Goal: Task Accomplishment & Management: Manage account settings

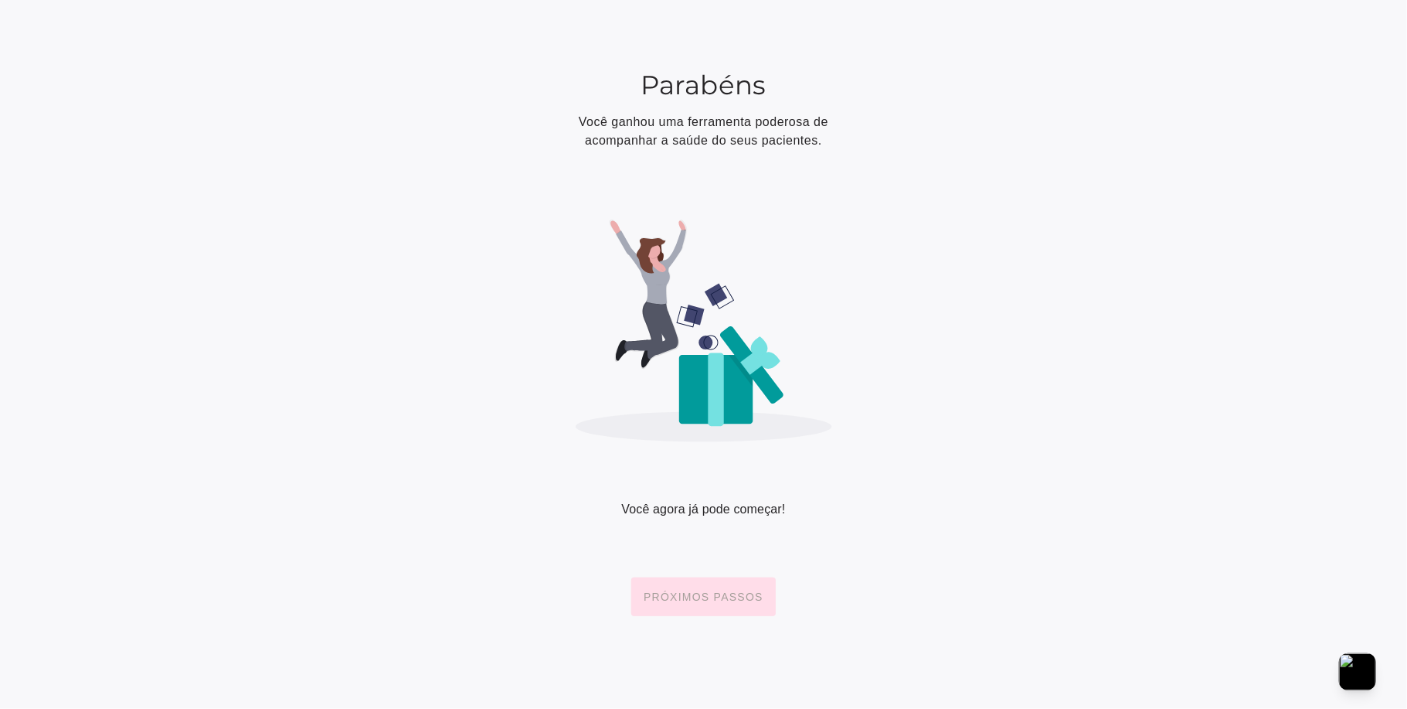
click at [0, 0] on slot "Próximos passos" at bounding box center [0, 0] width 0 height 0
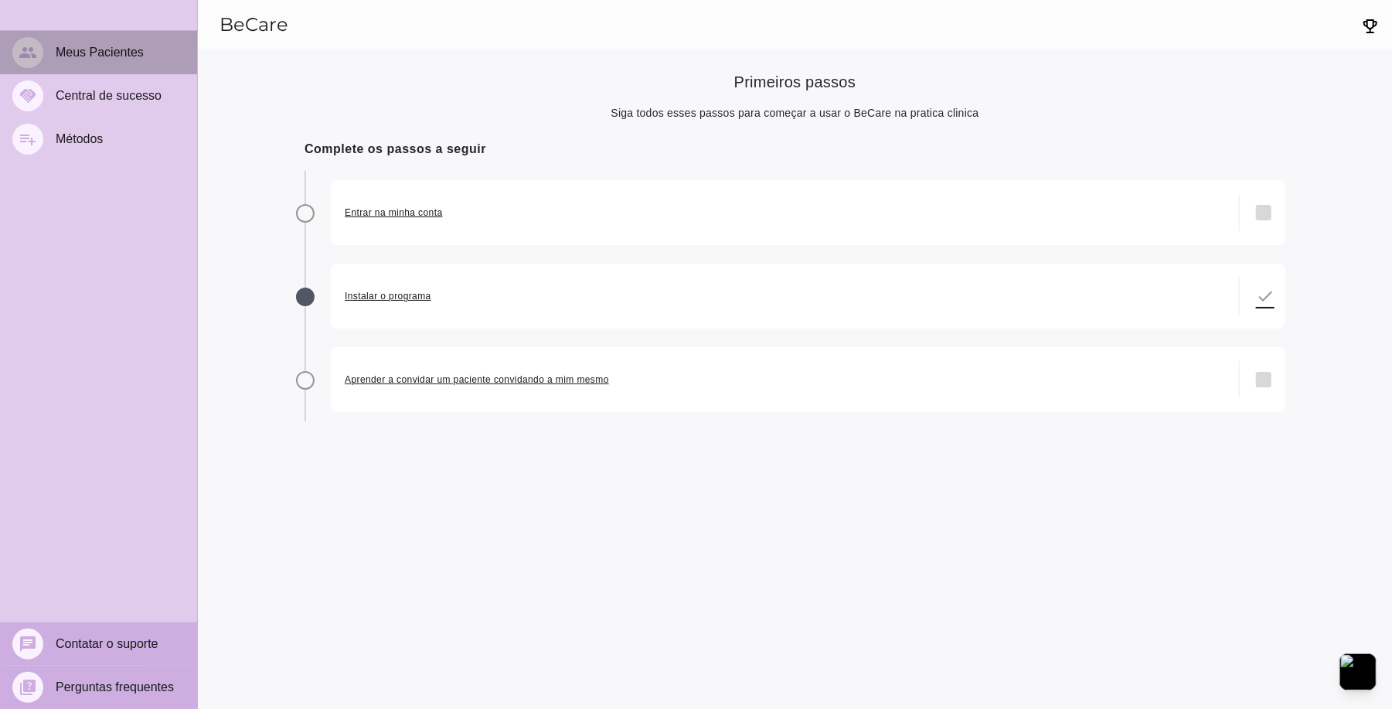
click at [0, 0] on slot "Meus Pacientes" at bounding box center [0, 0] width 0 height 0
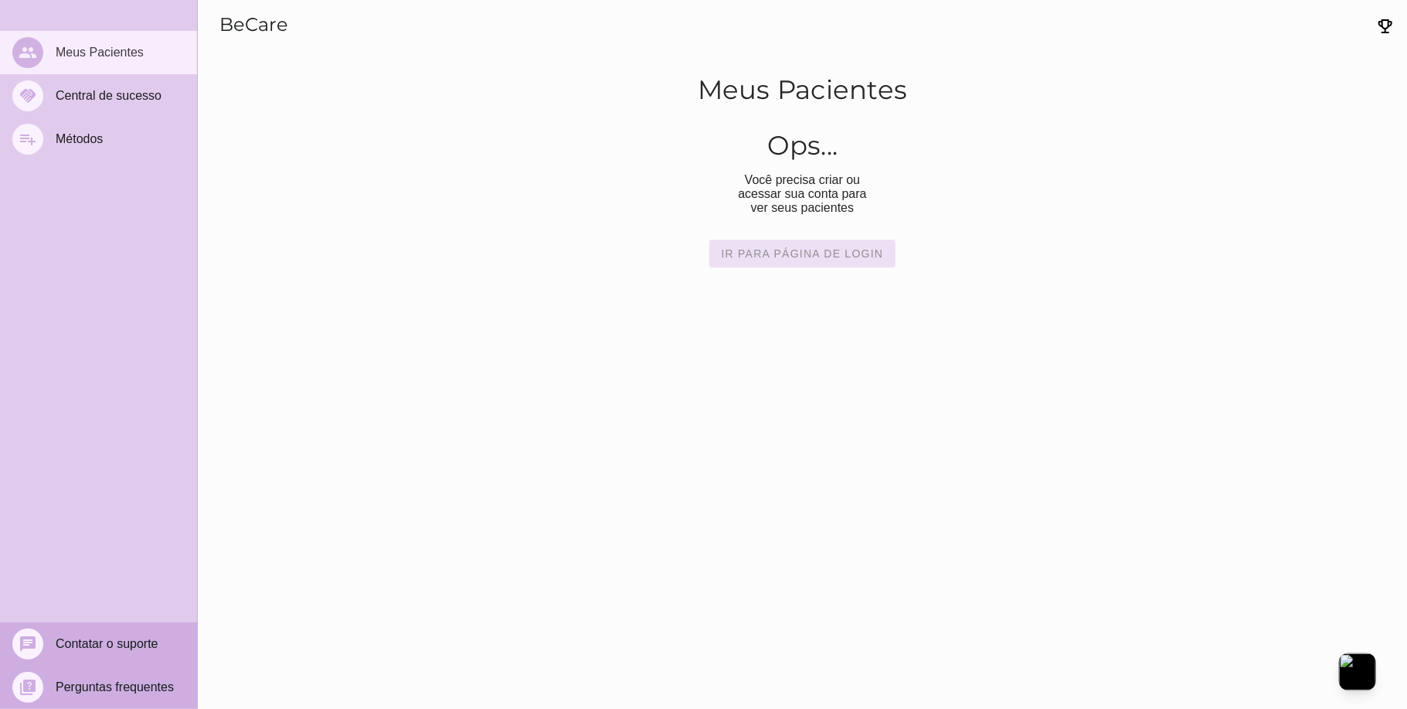
click at [0, 0] on slot "Ir para página de login" at bounding box center [0, 0] width 0 height 0
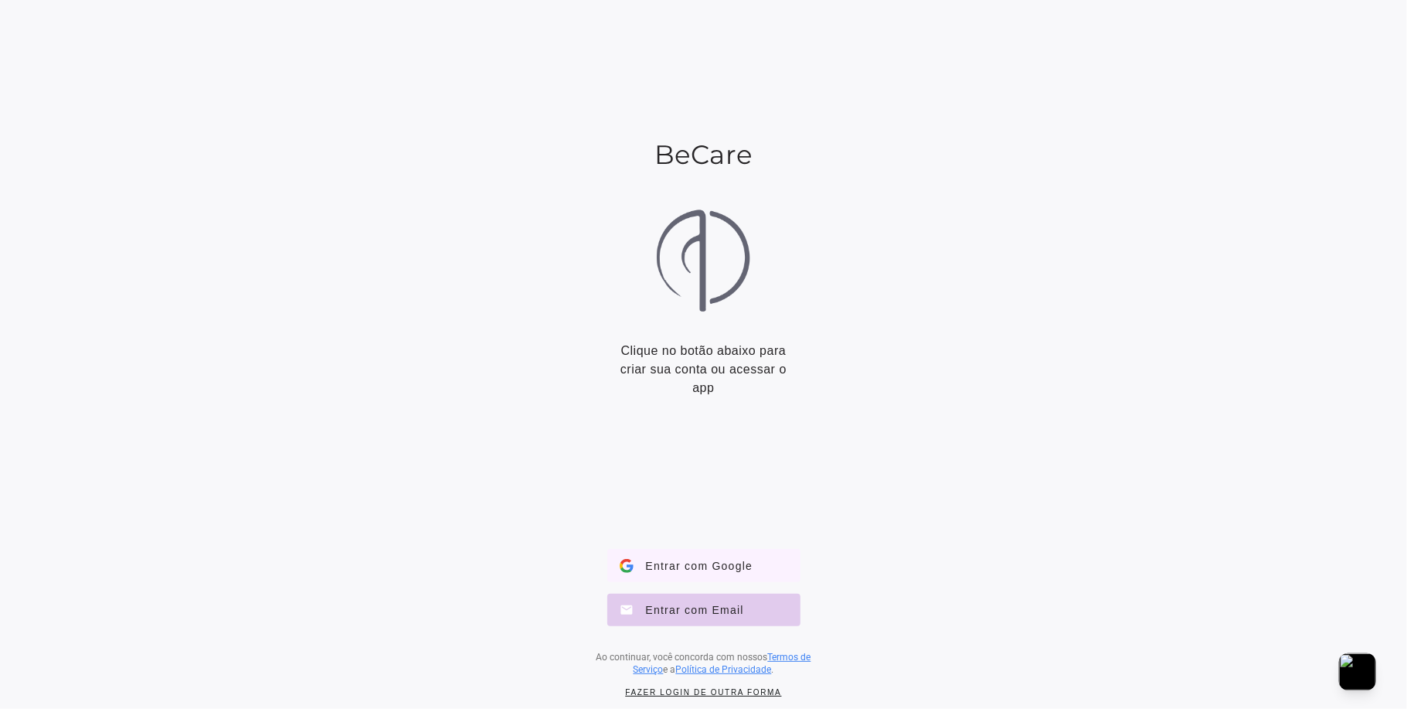
click at [701, 563] on span "Entrar com Google" at bounding box center [694, 565] width 120 height 14
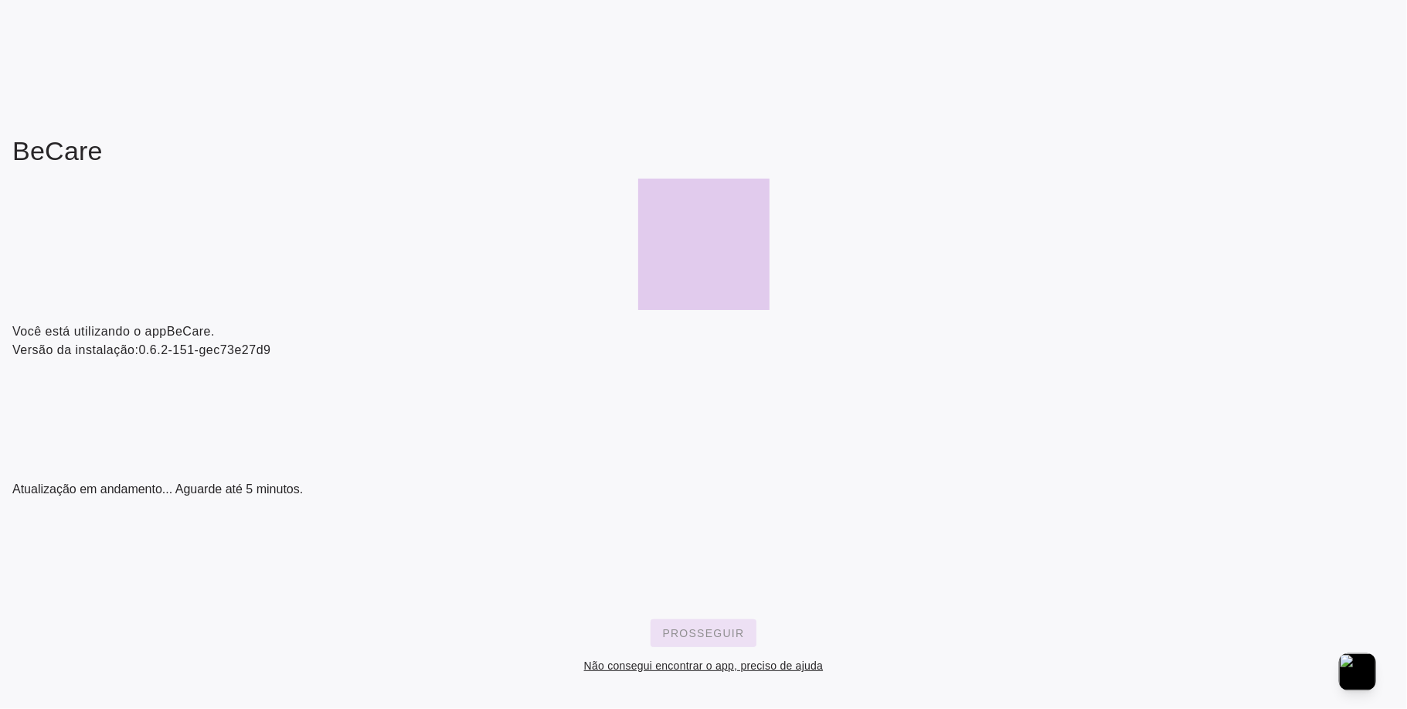
click at [0, 0] on slot "Prosseguir" at bounding box center [0, 0] width 0 height 0
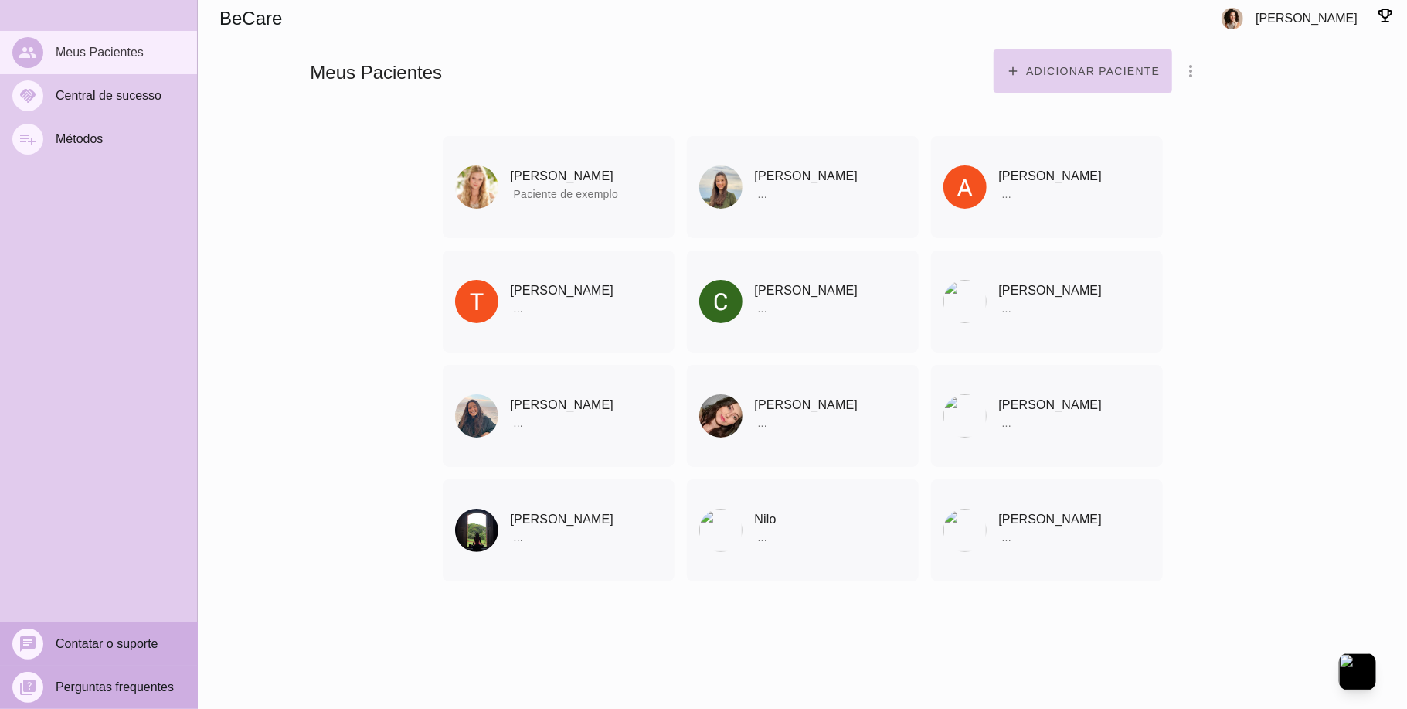
click at [0, 0] on slot "Adicionar paciente" at bounding box center [0, 0] width 0 height 0
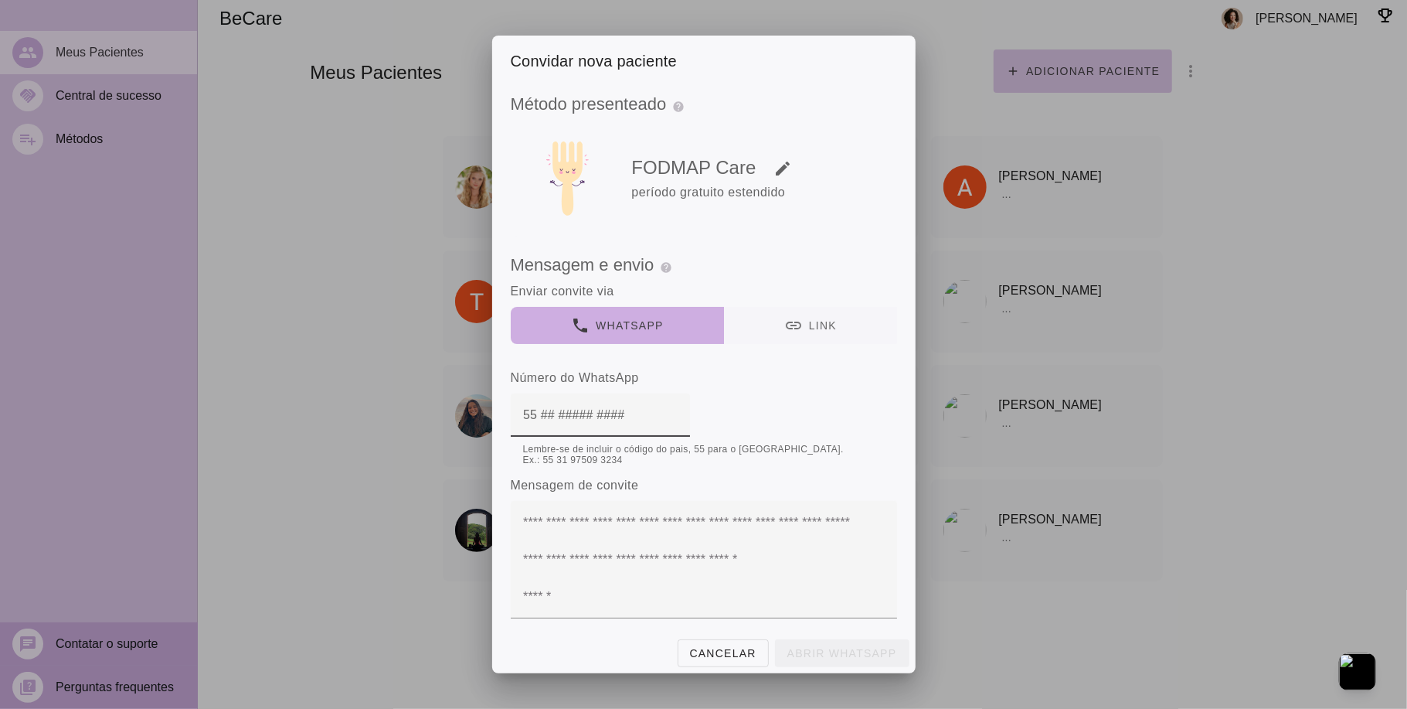
click at [779, 318] on button "link Link" at bounding box center [809, 325] width 173 height 37
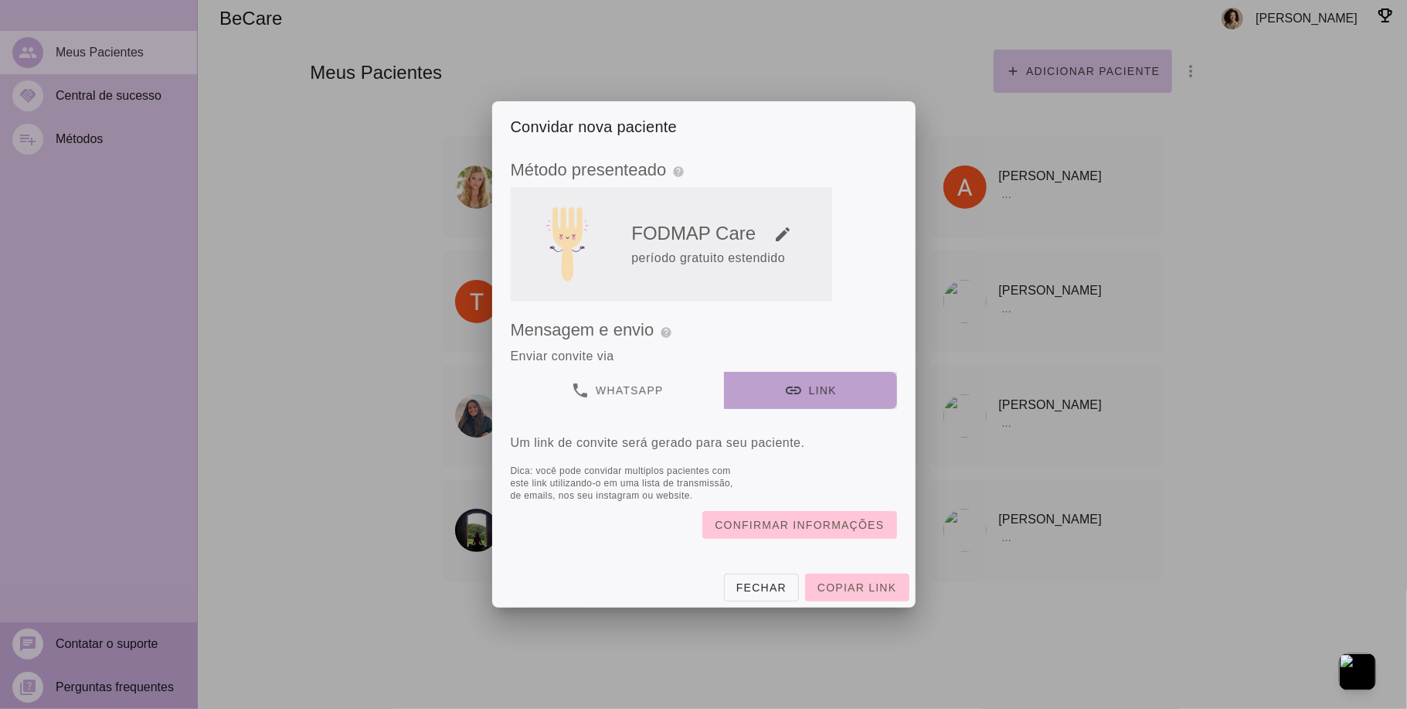
click at [768, 255] on div "período gratuito estendido" at bounding box center [728, 258] width 194 height 19
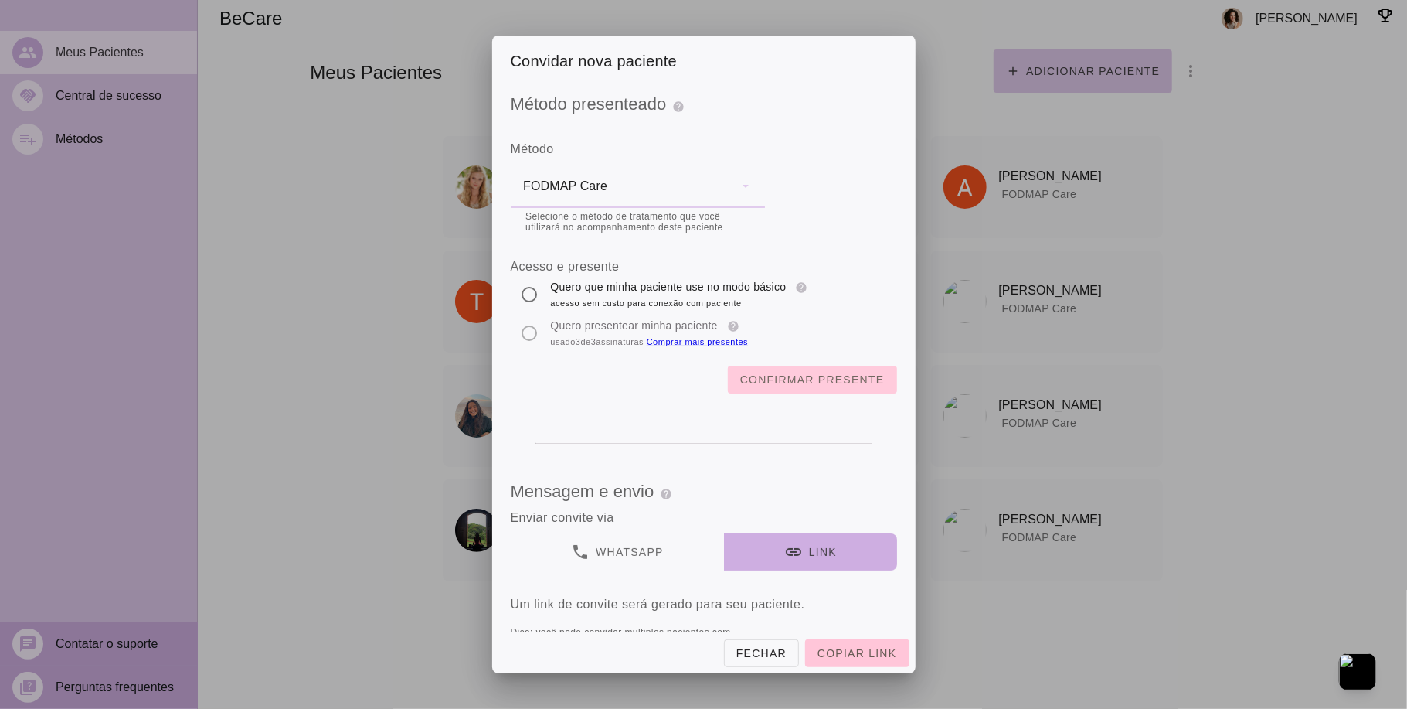
click at [0, 0] on slot "Confirmar presente" at bounding box center [0, 0] width 0 height 0
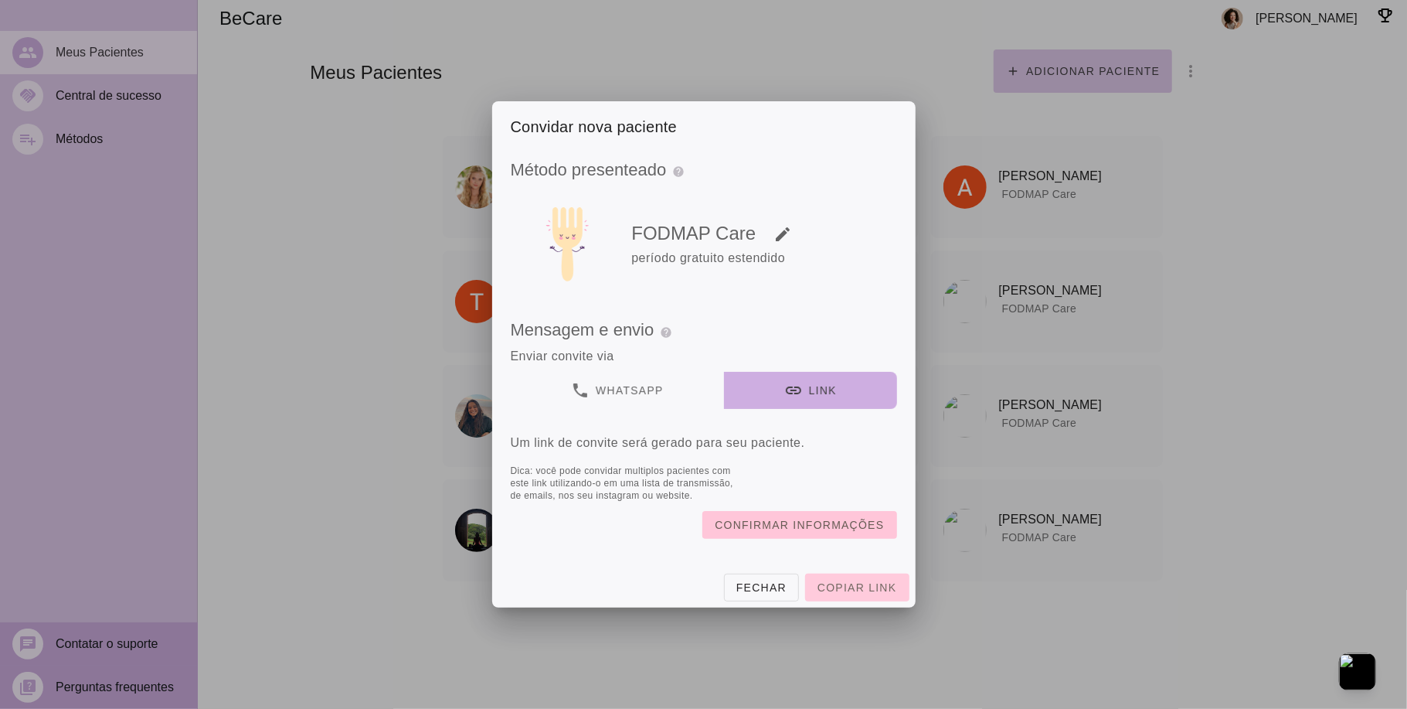
click at [883, 589] on span "Copiar link" at bounding box center [857, 587] width 79 height 12
click at [0, 0] on slot "Confirmar informações" at bounding box center [0, 0] width 0 height 0
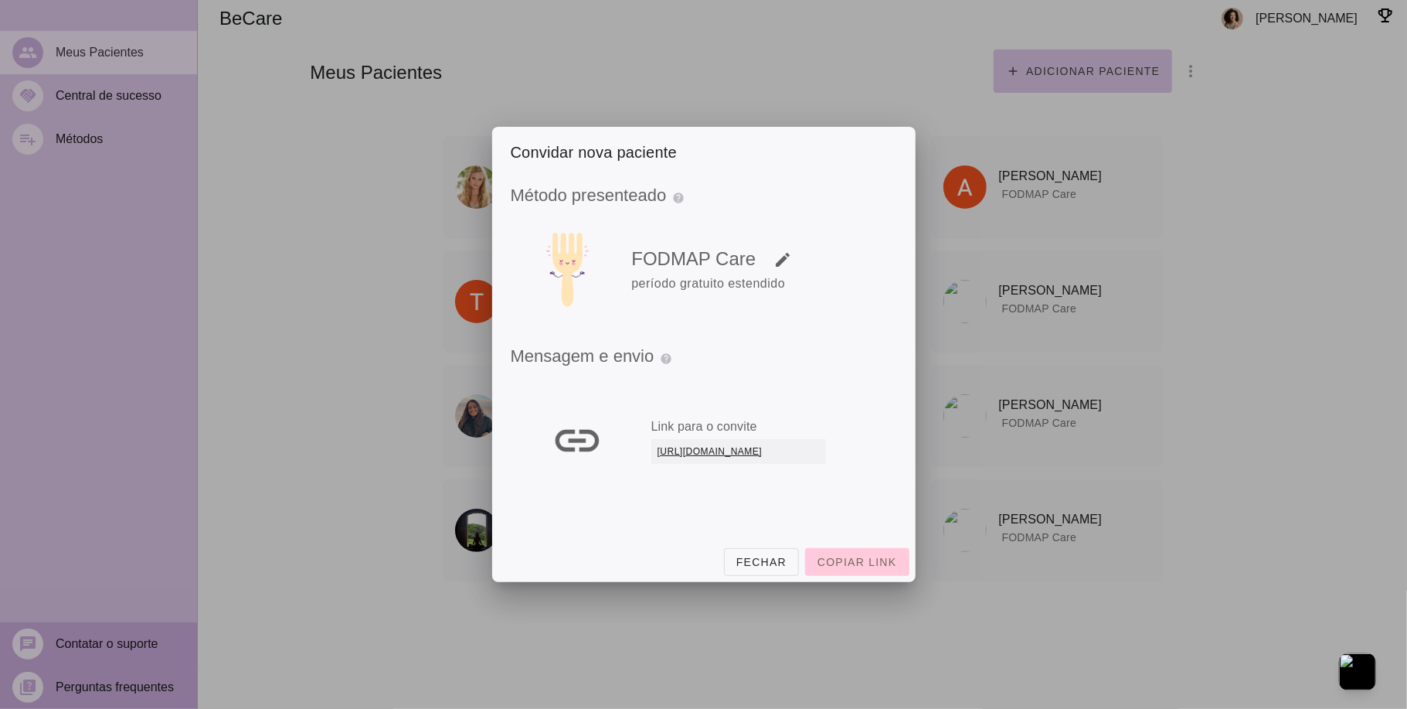
click at [850, 560] on span "Copiar link" at bounding box center [857, 562] width 79 height 12
click at [956, 66] on div at bounding box center [703, 354] width 1407 height 709
